Goal: Information Seeking & Learning: Learn about a topic

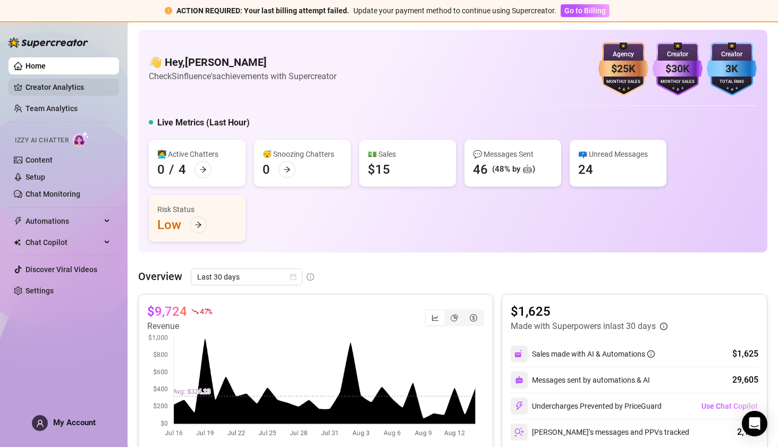
click at [44, 94] on link "Creator Analytics" at bounding box center [68, 87] width 85 height 17
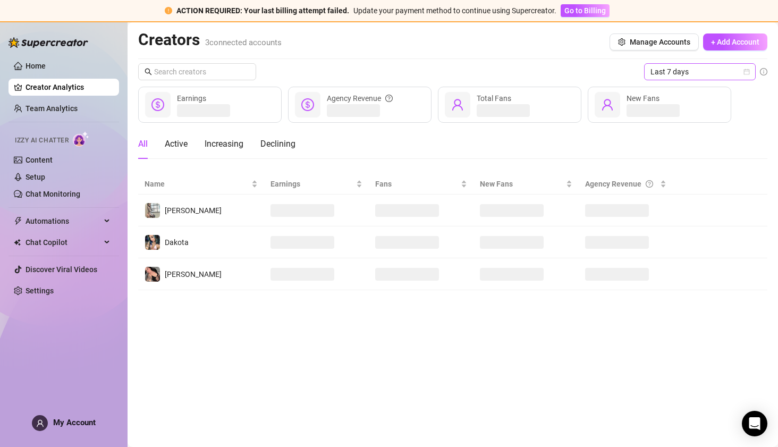
click at [671, 77] on span "Last 7 days" at bounding box center [700, 72] width 99 height 16
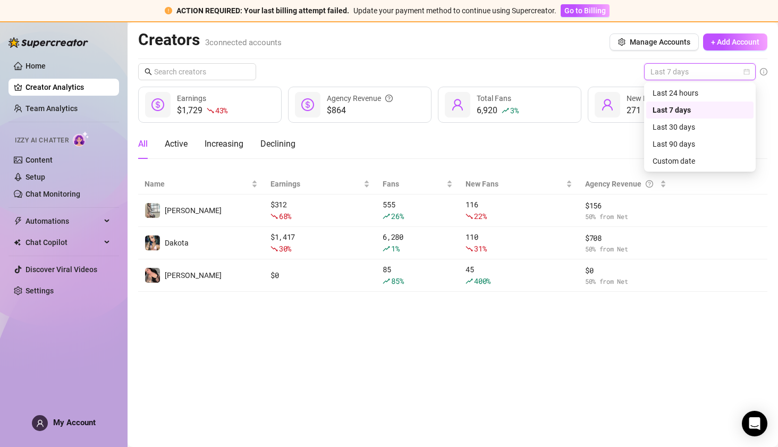
click at [666, 73] on span "Last 7 days" at bounding box center [700, 72] width 99 height 16
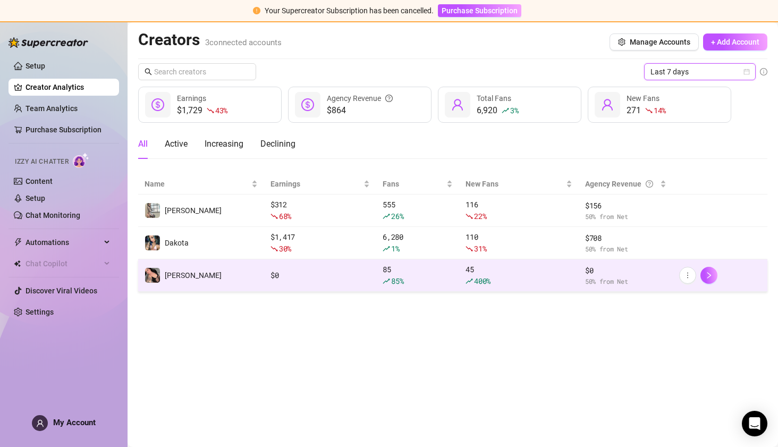
click at [262, 275] on td "[PERSON_NAME]" at bounding box center [201, 275] width 126 height 32
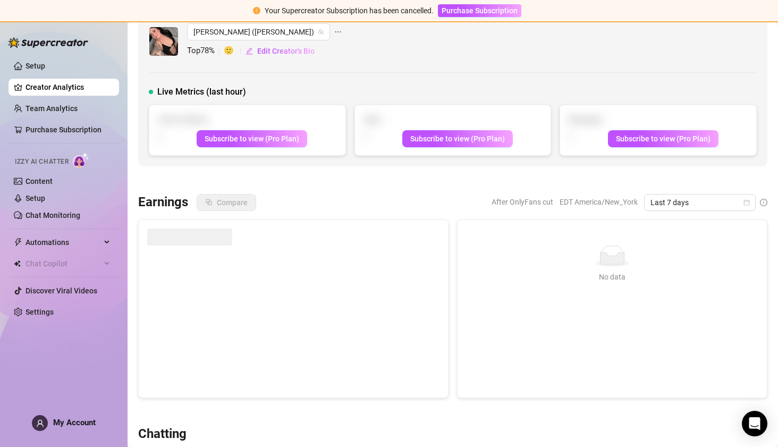
scroll to position [18, 0]
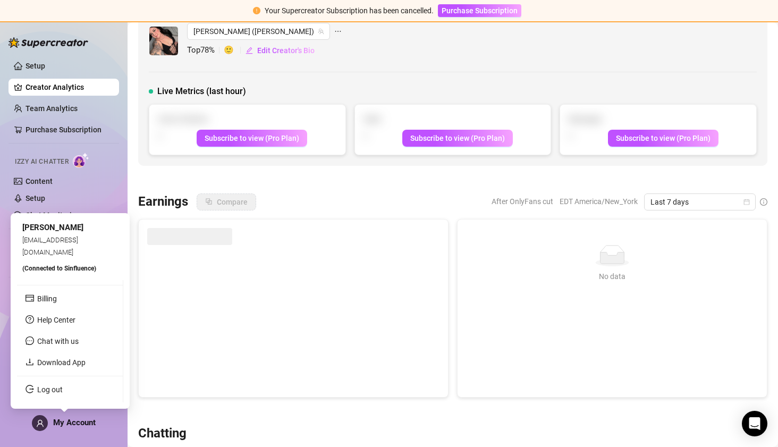
click at [44, 423] on span at bounding box center [40, 423] width 16 height 16
click at [57, 344] on span "Chat with us" at bounding box center [57, 341] width 41 height 9
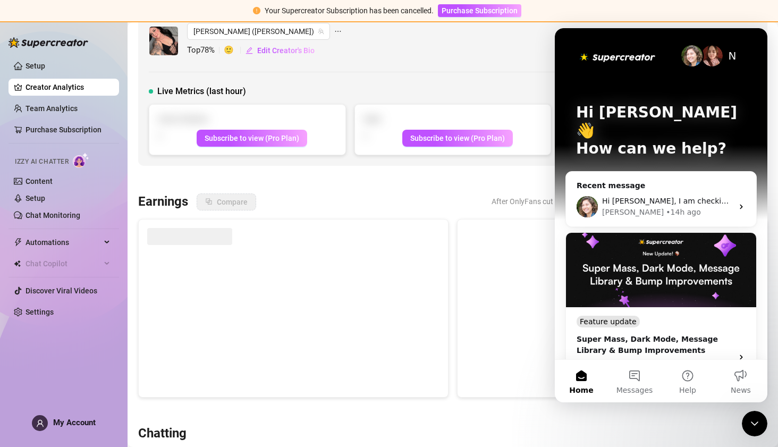
scroll to position [0, 0]
click at [754, 411] on iframe at bounding box center [755, 424] width 26 height 26
click at [755, 413] on div "Close Intercom Messenger" at bounding box center [755, 424] width 26 height 26
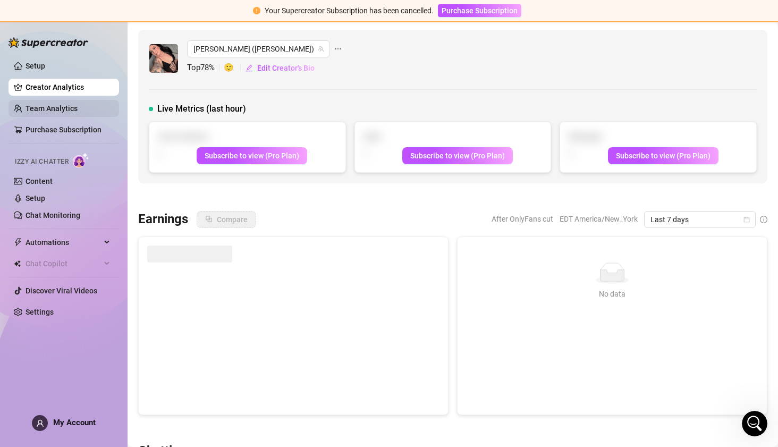
click at [41, 109] on link "Team Analytics" at bounding box center [52, 108] width 52 height 9
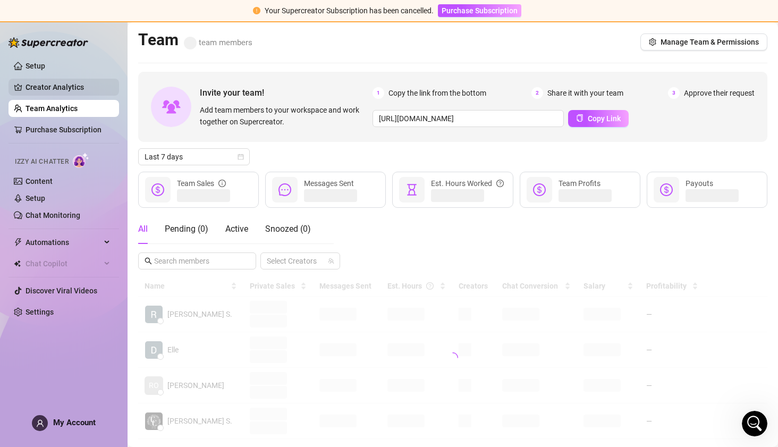
click at [46, 82] on link "Creator Analytics" at bounding box center [68, 87] width 85 height 17
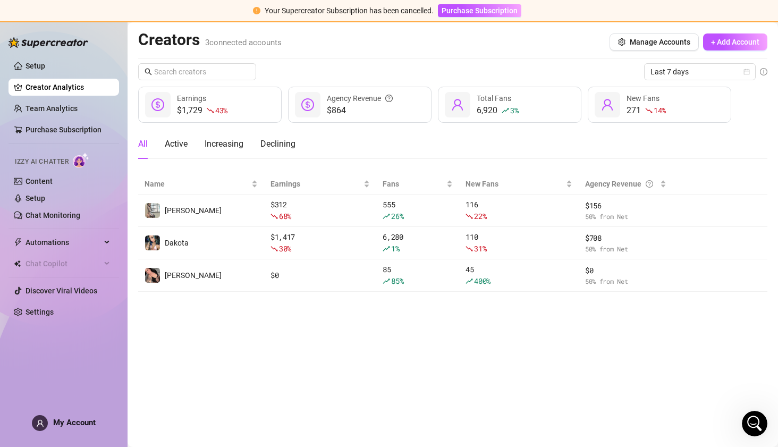
click at [7, 11] on div "Your Supercreator Subscription has been cancelled. Purchase Subscription" at bounding box center [389, 11] width 778 height 22
click at [52, 107] on link "Team Analytics" at bounding box center [52, 108] width 52 height 9
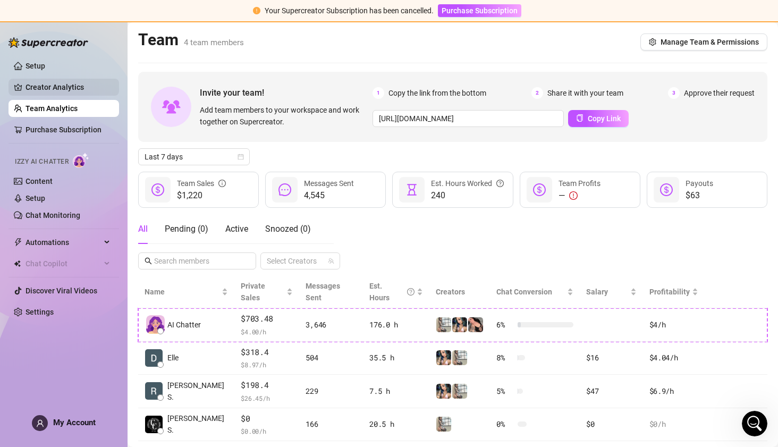
click at [56, 87] on link "Creator Analytics" at bounding box center [68, 87] width 85 height 17
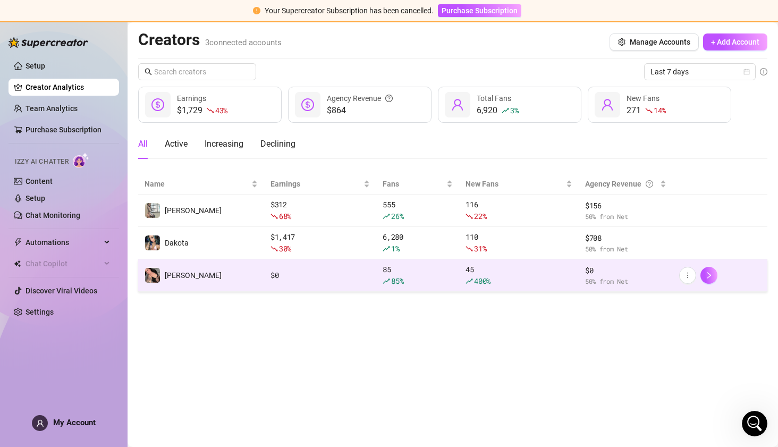
click at [188, 277] on td "[PERSON_NAME]" at bounding box center [201, 275] width 126 height 32
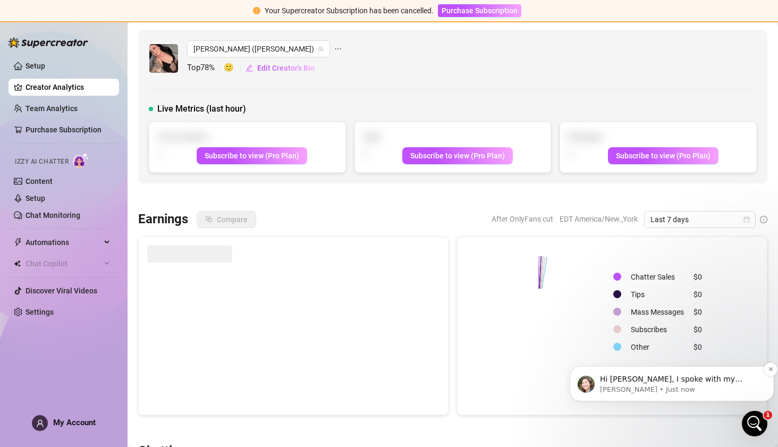
click at [686, 393] on p "[PERSON_NAME] • Just now" at bounding box center [680, 390] width 161 height 10
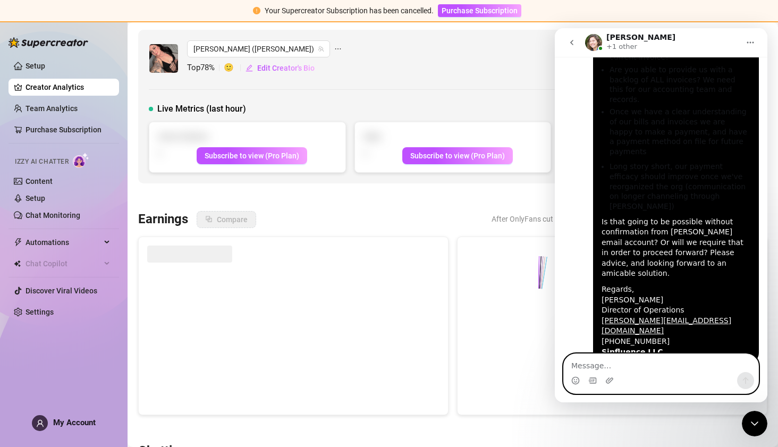
scroll to position [2571, 0]
click at [335, 214] on div "Compare After OnlyFans cut EDT America/New_York Last 7 days" at bounding box center [482, 219] width 571 height 17
click at [40, 91] on link "Creator Analytics" at bounding box center [68, 87] width 85 height 17
